Goal: Information Seeking & Learning: Understand process/instructions

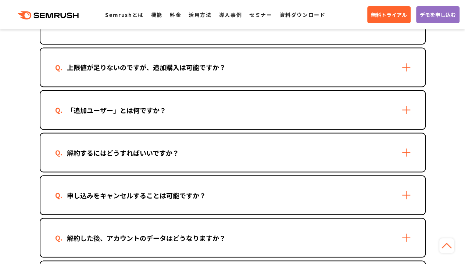
scroll to position [625, 0]
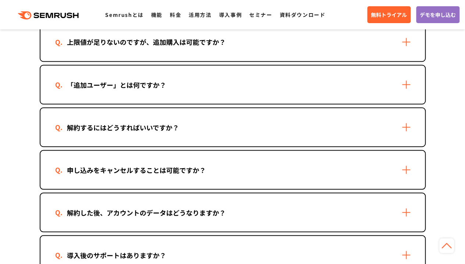
click at [133, 129] on div "解約するにはどうすればいいですか？" at bounding box center [123, 127] width 136 height 11
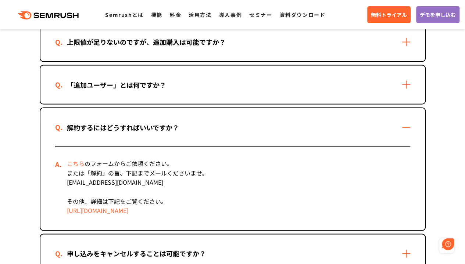
scroll to position [0, 0]
drag, startPoint x: 115, startPoint y: 183, endPoint x: 137, endPoint y: 180, distance: 21.5
click at [137, 180] on div "こちら のフォームからご依頼ください。 または「解約」の旨、下記までメールくださいませ。 [EMAIL_ADDRESS][DOMAIN_NAME] その他、詳…" at bounding box center [232, 188] width 355 height 83
drag, startPoint x: 127, startPoint y: 182, endPoint x: 75, endPoint y: 184, distance: 52.6
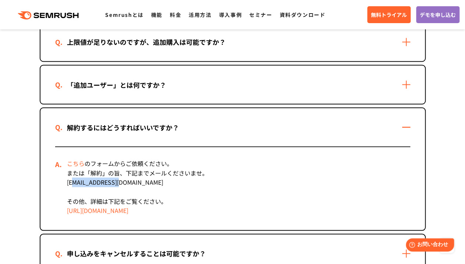
click at [75, 184] on div "こちら のフォームからご依頼ください。 または「解約」の旨、下記までメールくださいませ。 [EMAIL_ADDRESS][DOMAIN_NAME] その他、詳…" at bounding box center [232, 188] width 355 height 83
click at [76, 163] on link "こちら" at bounding box center [76, 163] width 18 height 9
